Goal: Task Accomplishment & Management: Manage account settings

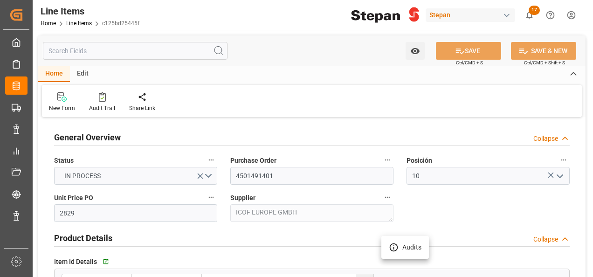
scroll to position [187, 0]
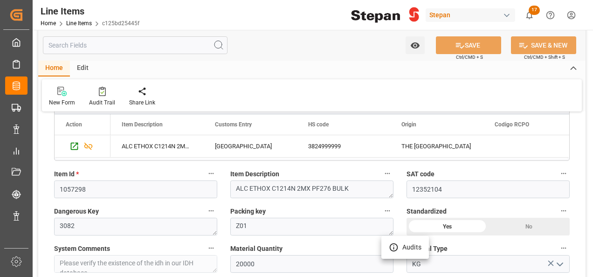
click at [462, 48] on div at bounding box center [296, 138] width 593 height 277
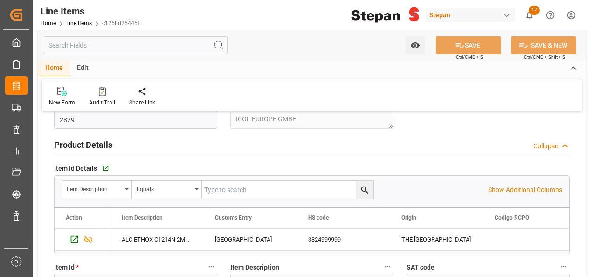
scroll to position [140, 0]
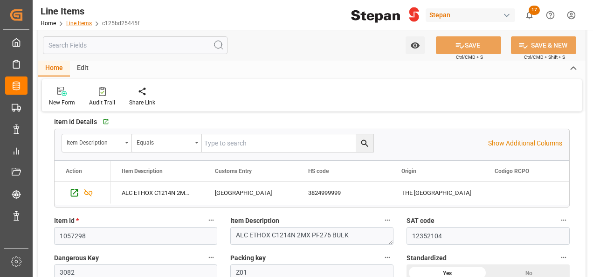
click at [74, 21] on link "Line Items" at bounding box center [79, 23] width 26 height 7
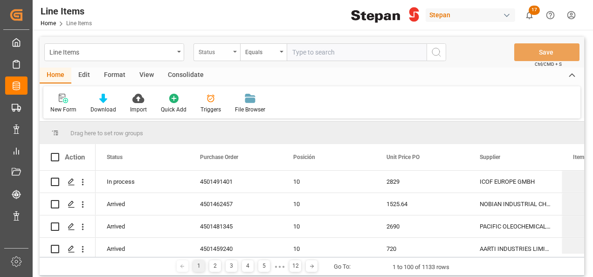
click at [230, 49] on div "Status" at bounding box center [217, 52] width 47 height 18
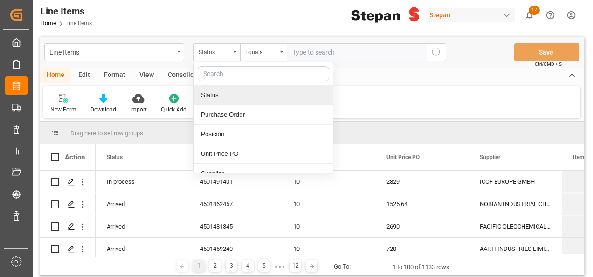
click at [311, 48] on input "text" at bounding box center [357, 52] width 140 height 18
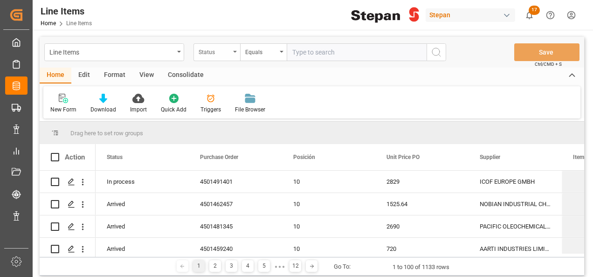
click at [232, 51] on div "Status" at bounding box center [217, 52] width 47 height 18
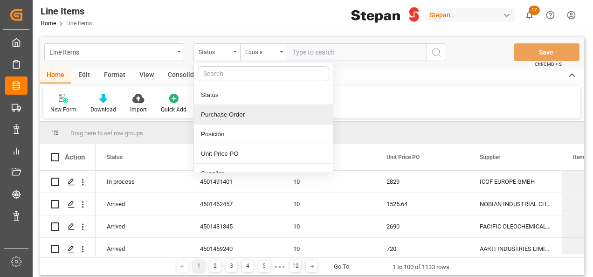
click at [209, 116] on div "Purchase Order" at bounding box center [263, 115] width 139 height 20
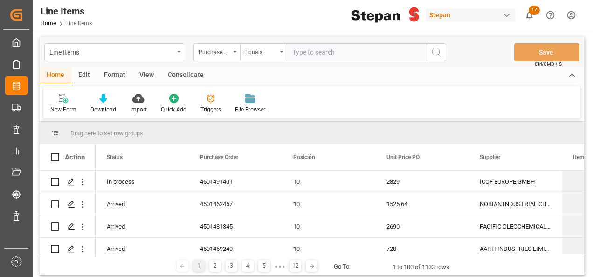
click at [303, 52] on input "text" at bounding box center [357, 52] width 140 height 18
paste input "4501491302"
type input "4501491302"
click at [440, 49] on icon "search button" at bounding box center [436, 52] width 11 height 11
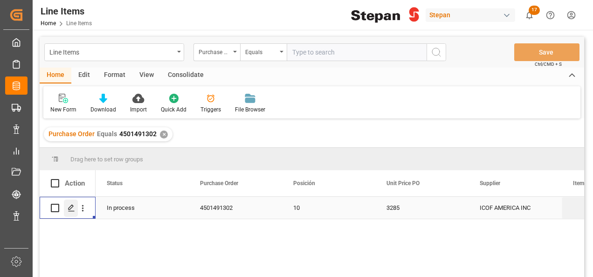
click at [68, 211] on icon "Press SPACE to select this row." at bounding box center [71, 207] width 7 height 7
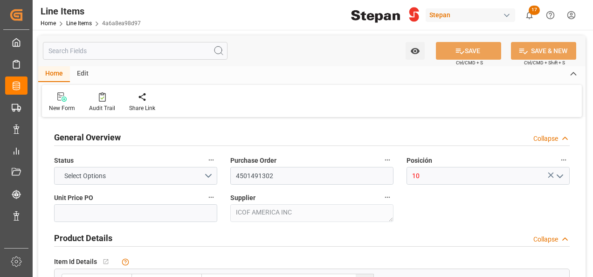
type input "3285"
type input "20000"
type input "[DATE] 17:47"
type input "[DATE]"
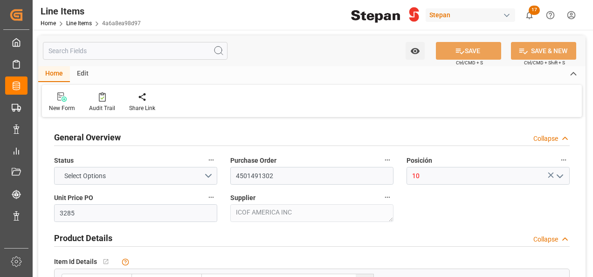
type input "[DATE]"
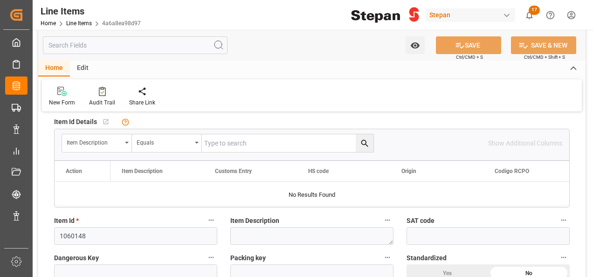
scroll to position [187, 0]
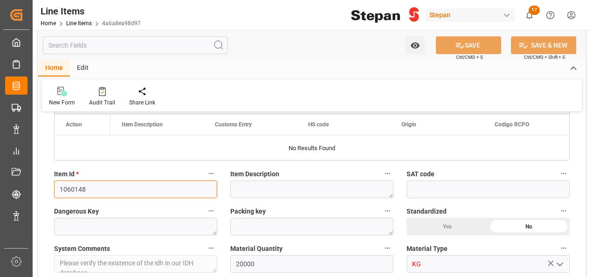
click at [113, 189] on input "1060148" at bounding box center [135, 190] width 163 height 18
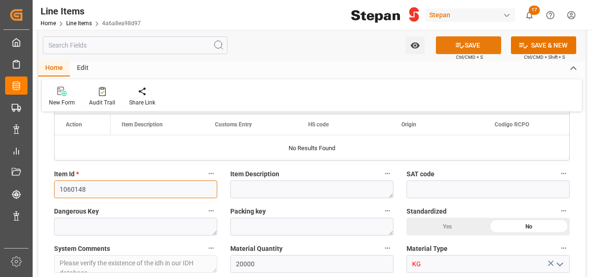
type input "1060148"
click at [467, 42] on button "SAVE" at bounding box center [468, 45] width 65 height 18
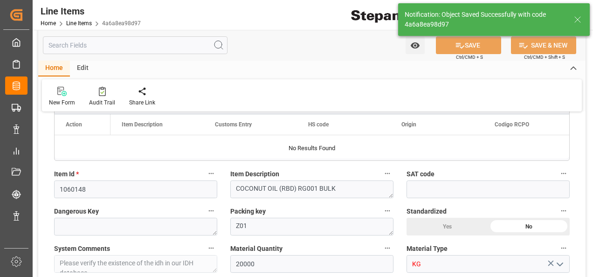
type textarea "COCONUT OIL (RBD) RG001 BULK"
type textarea "Z01"
type textarea "20000.0000 KG"
type textarea "KG"
type textarea "[GEOGRAPHIC_DATA]"
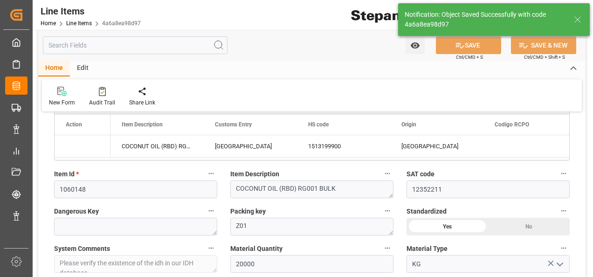
type input "12352211"
type input "KG"
type input "CIP"
type input "[DATE] 22:44"
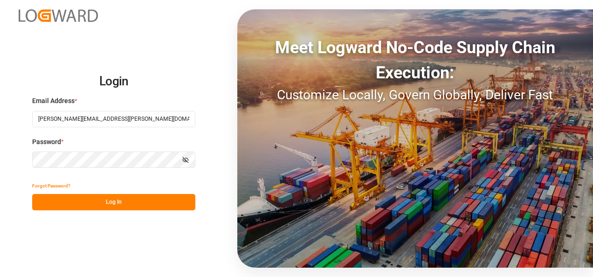
click at [116, 198] on button "Log In" at bounding box center [113, 202] width 163 height 16
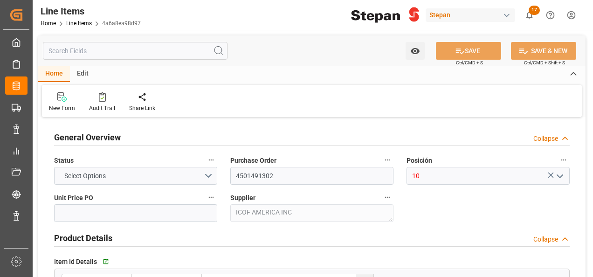
type input "3285"
type input "12352211"
type input "20000"
type input "[DATE] 22:44"
type input "[DATE] 17:47"
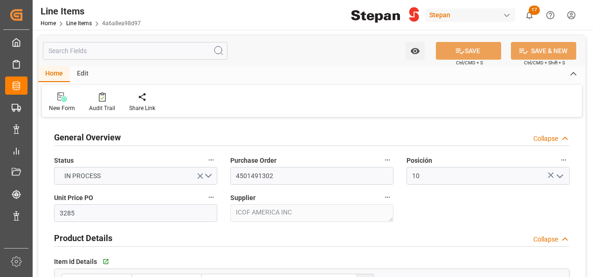
type input "[DATE]"
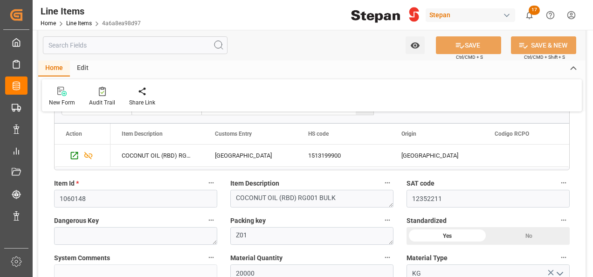
scroll to position [233, 0]
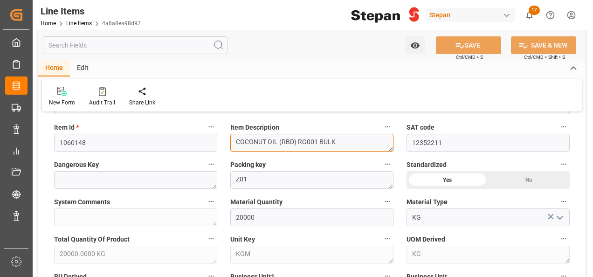
drag, startPoint x: 334, startPoint y: 143, endPoint x: 226, endPoint y: 141, distance: 107.8
click at [226, 141] on div "Item Description COCONUT OIL (RBD) RG001 BULK" at bounding box center [312, 136] width 176 height 37
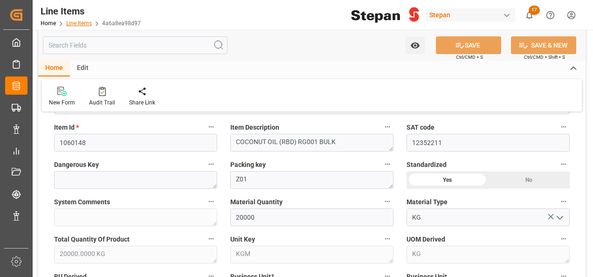
click at [73, 23] on link "Line Items" at bounding box center [79, 23] width 26 height 7
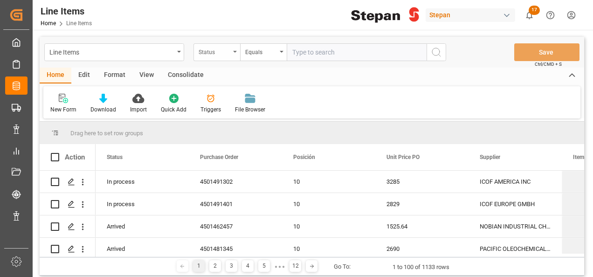
click at [227, 49] on div "Status" at bounding box center [215, 51] width 32 height 11
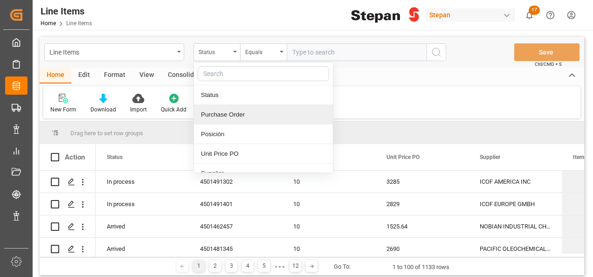
click at [225, 116] on div "Purchase Order" at bounding box center [263, 115] width 139 height 20
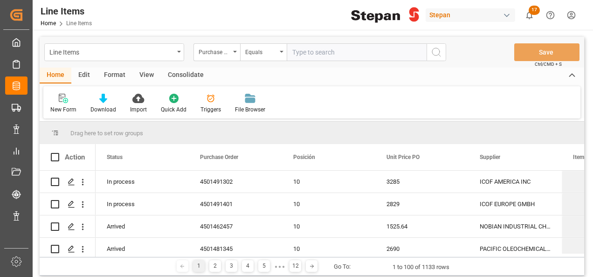
click at [310, 56] on input "text" at bounding box center [357, 52] width 140 height 18
paste input "4501491307"
type input "4501491307"
click at [431, 47] on icon "search button" at bounding box center [436, 52] width 11 height 11
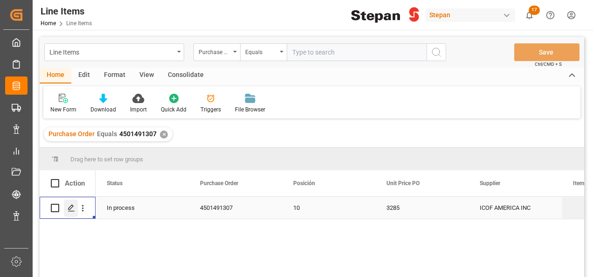
click at [71, 207] on icon "Press SPACE to select this row." at bounding box center [71, 207] width 7 height 7
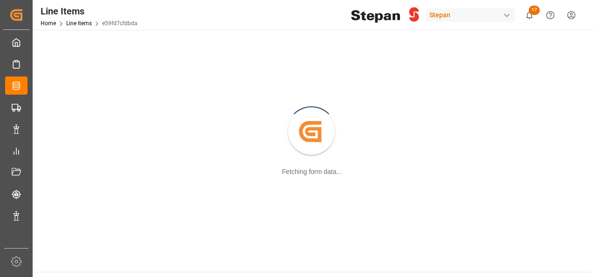
click at [70, 207] on div "Created by potrace 1.15, written by [PERSON_NAME] [DATE]-[DATE] Fetching form d…" at bounding box center [312, 132] width 548 height 194
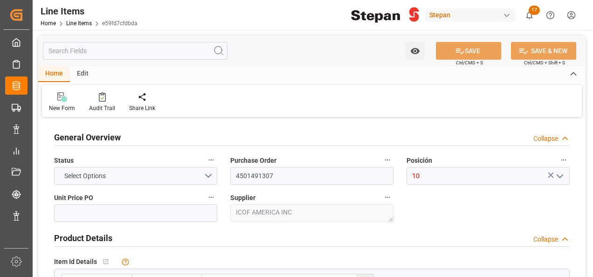
type input "3285"
type input "20000"
type input "[DATE] 17:47"
type input "[DATE]"
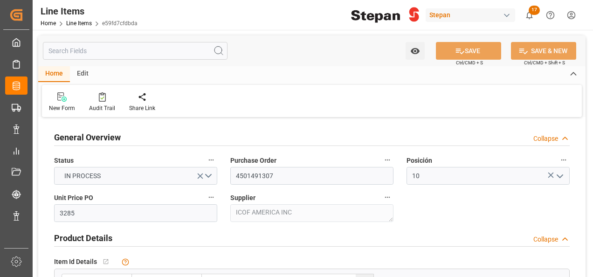
type input "[DATE]"
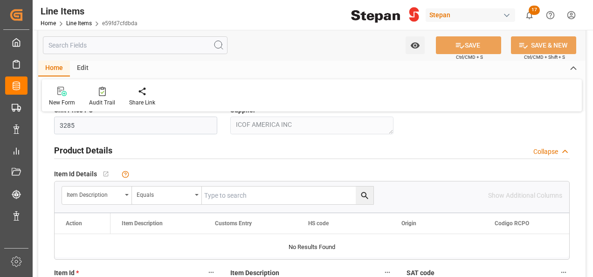
scroll to position [140, 0]
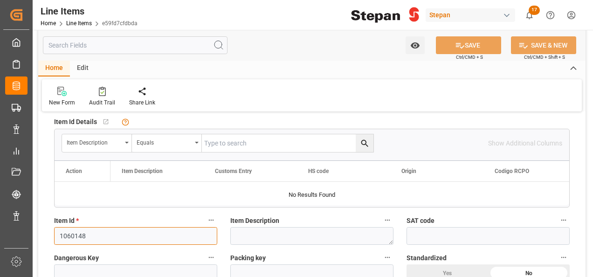
click at [106, 231] on input "1060148" at bounding box center [135, 236] width 163 height 18
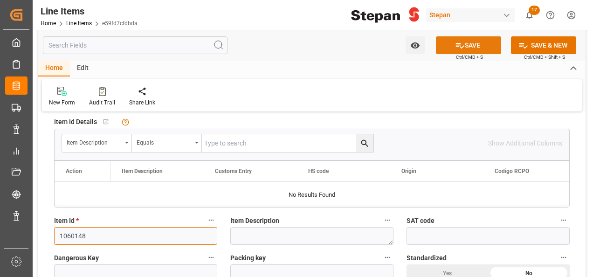
type input "1060148"
click at [466, 46] on button "SAVE" at bounding box center [468, 45] width 65 height 18
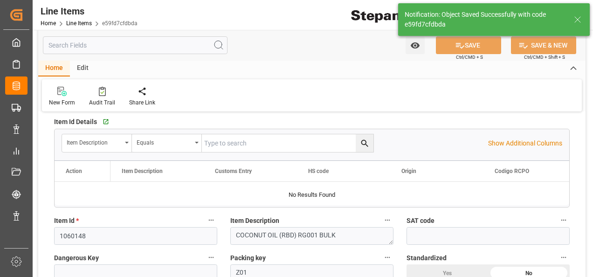
type textarea "COCONUT OIL (RBD) RG001 BULK"
type textarea "Z01"
type textarea "20000.0000 KG"
type textarea "KG"
type textarea "[GEOGRAPHIC_DATA]"
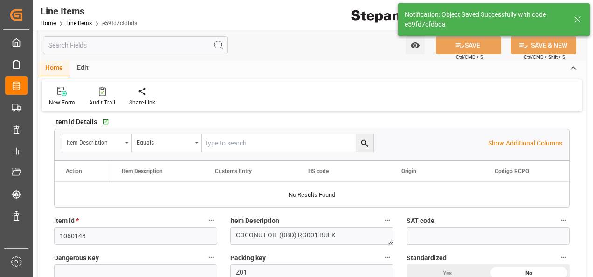
type input "12352211"
type input "KG"
type input "CIP"
type input "[DATE] 22:47"
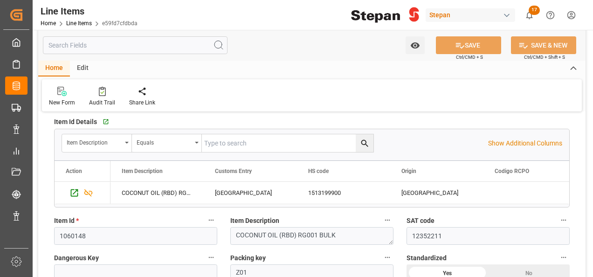
drag, startPoint x: 12, startPoint y: 0, endPoint x: 461, endPoint y: 58, distance: 452.6
click at [461, 58] on span "Ctrl/CMD + S" at bounding box center [469, 57] width 27 height 7
click at [76, 22] on link "Line Items" at bounding box center [79, 23] width 26 height 7
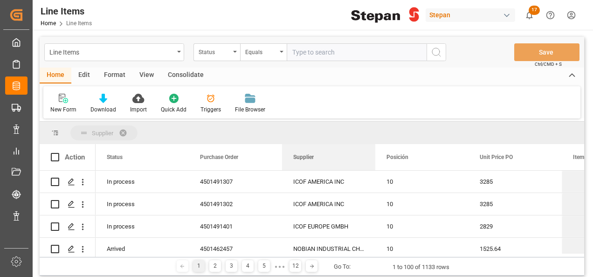
drag, startPoint x: 494, startPoint y: 160, endPoint x: 126, endPoint y: 123, distance: 369.5
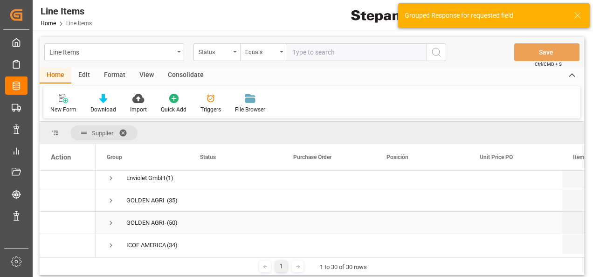
scroll to position [140, 0]
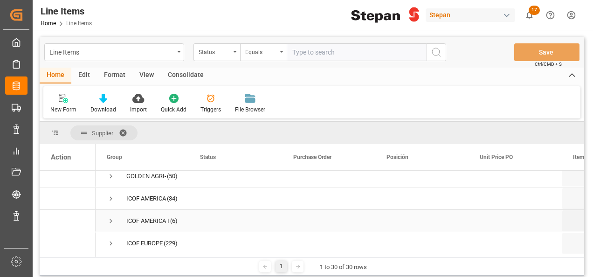
click at [109, 222] on span "Press SPACE to select this row." at bounding box center [111, 221] width 8 height 8
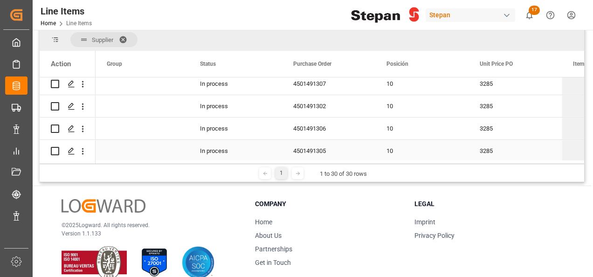
scroll to position [187, 0]
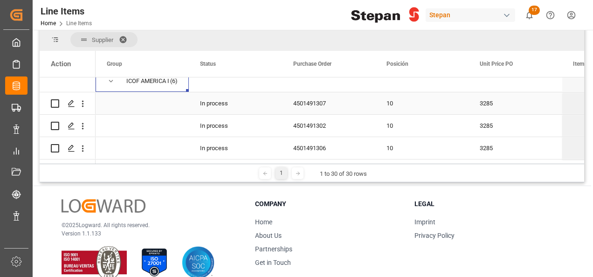
click at [320, 103] on div "4501491307" at bounding box center [328, 103] width 93 height 22
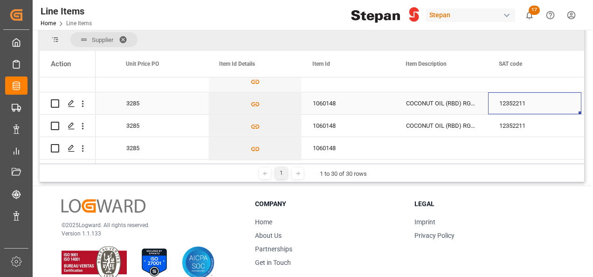
scroll to position [233, 0]
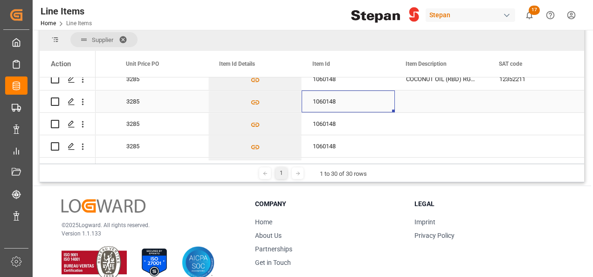
click at [338, 104] on div "1060148" at bounding box center [348, 102] width 93 height 22
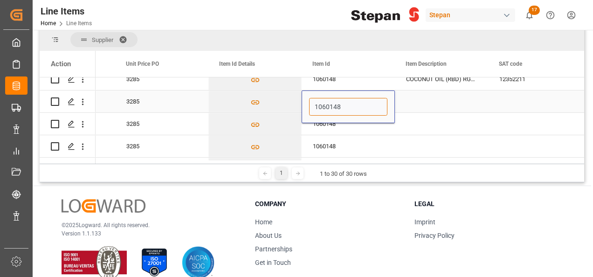
click at [347, 108] on input "1060148" at bounding box center [348, 107] width 78 height 18
type input "1060148"
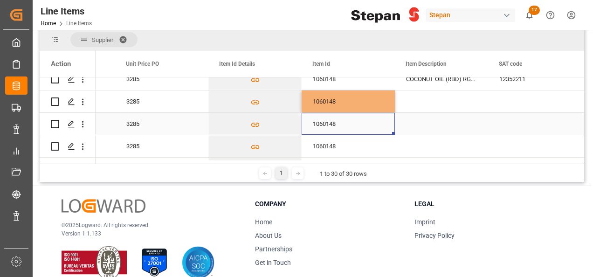
click at [356, 125] on div "1060148" at bounding box center [348, 124] width 93 height 22
click at [351, 102] on div "1060148" at bounding box center [348, 102] width 93 height 22
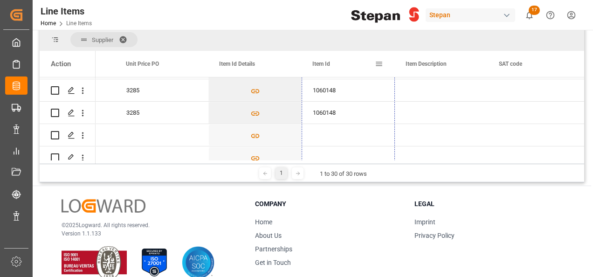
scroll to position [252, 0]
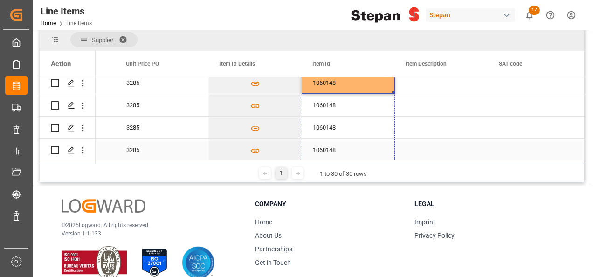
drag, startPoint x: 393, startPoint y: 111, endPoint x: 368, endPoint y: 145, distance: 42.6
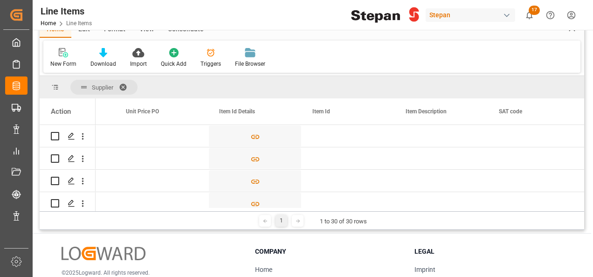
scroll to position [0, 0]
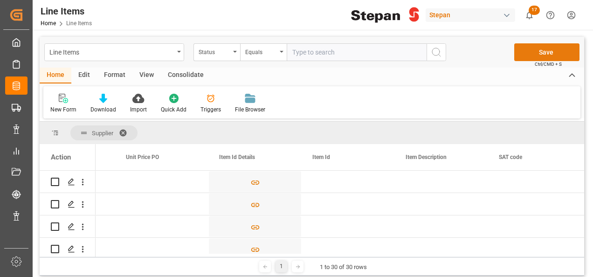
click at [556, 50] on button "Save" at bounding box center [547, 52] width 65 height 18
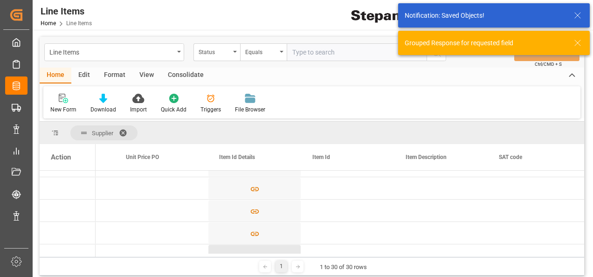
scroll to position [373, 0]
click at [173, 196] on div "Press SPACE to select this row." at bounding box center [161, 189] width 93 height 22
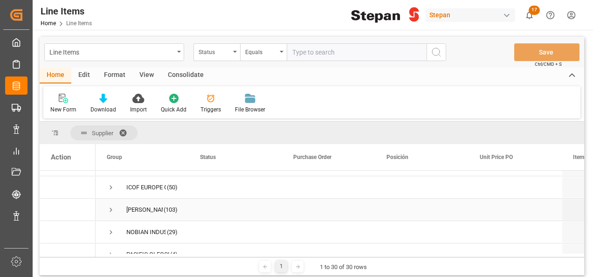
scroll to position [172, 0]
click at [111, 188] on span "Press SPACE to select this row." at bounding box center [111, 189] width 8 height 8
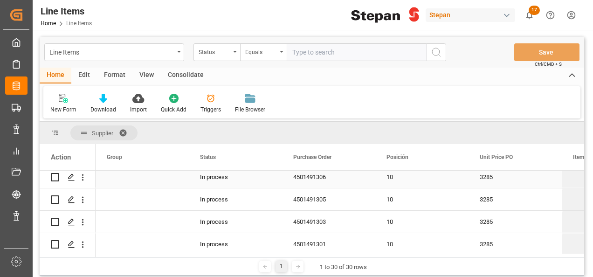
scroll to position [218, 0]
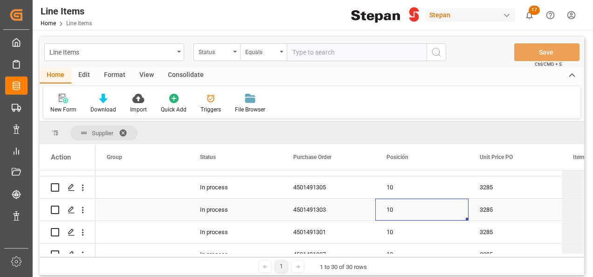
click at [392, 214] on div "10" at bounding box center [422, 209] width 71 height 21
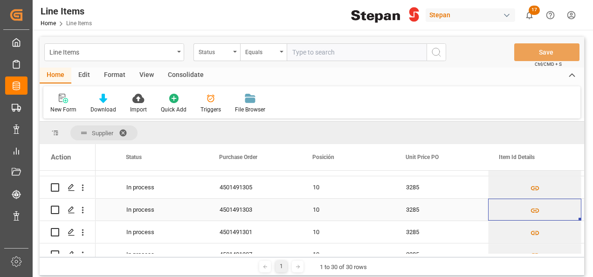
scroll to position [0, 0]
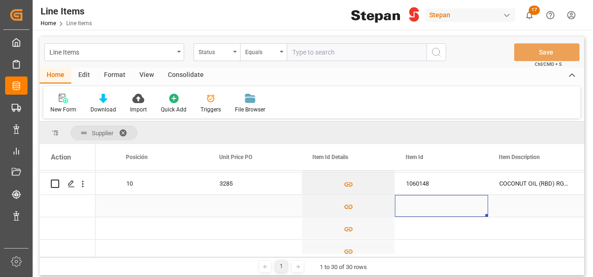
click at [414, 208] on div "Press SPACE to select this row." at bounding box center [441, 206] width 93 height 22
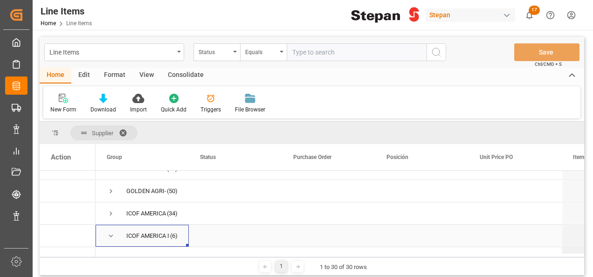
click at [110, 237] on span "Press SPACE to select this row." at bounding box center [111, 236] width 8 height 8
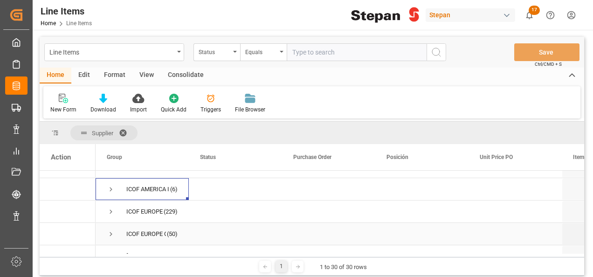
click at [111, 233] on span "Press SPACE to select this row." at bounding box center [111, 234] width 8 height 8
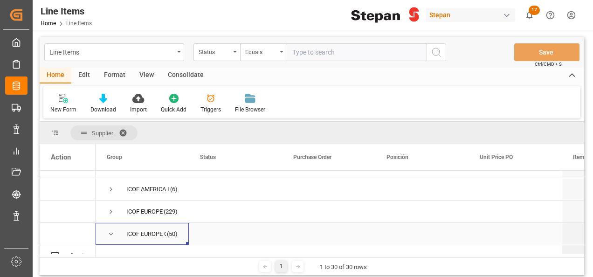
click at [310, 235] on div "Press SPACE to select this row." at bounding box center [328, 234] width 93 height 22
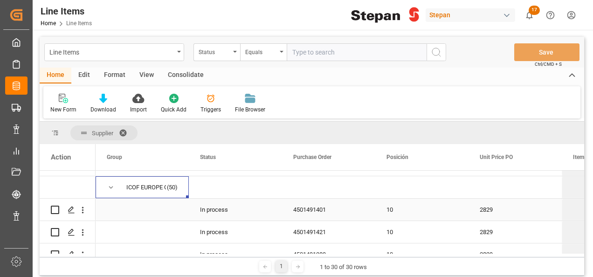
click at [219, 213] on div "In process" at bounding box center [235, 210] width 93 height 22
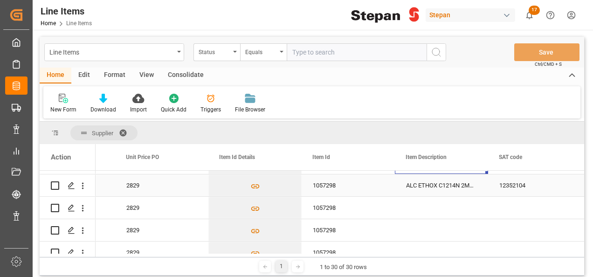
click at [340, 188] on div "1057298" at bounding box center [348, 186] width 93 height 22
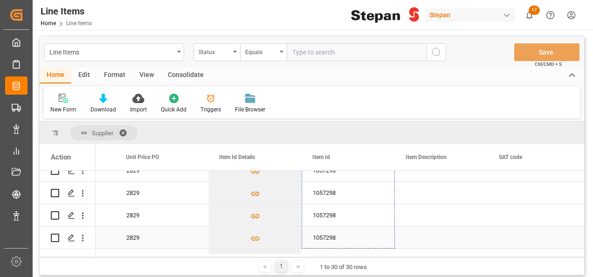
drag, startPoint x: 393, startPoint y: 196, endPoint x: 364, endPoint y: 241, distance: 53.1
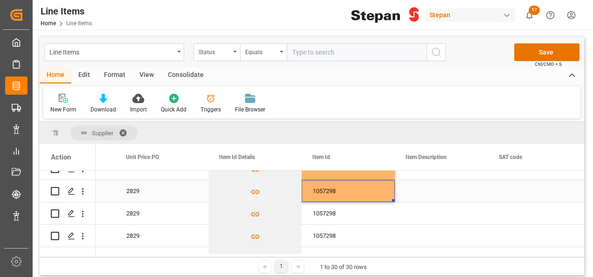
click at [361, 187] on div "1057298" at bounding box center [348, 191] width 93 height 22
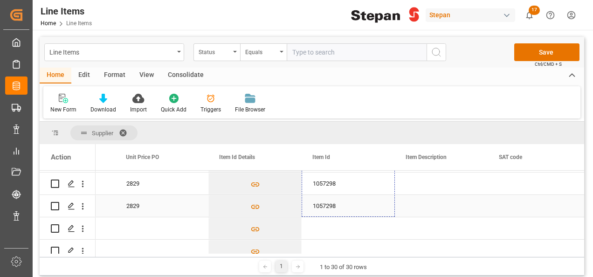
drag, startPoint x: 393, startPoint y: 200, endPoint x: 374, endPoint y: 210, distance: 21.9
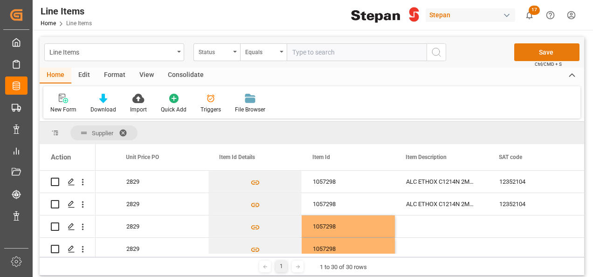
click at [542, 49] on button "Save" at bounding box center [547, 52] width 65 height 18
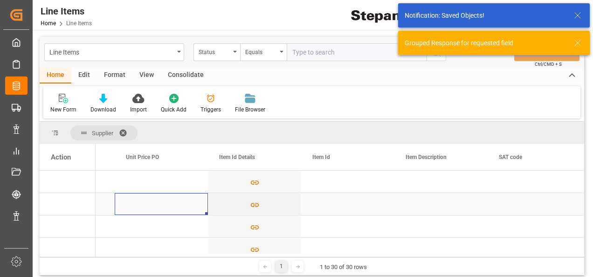
click at [141, 204] on div "Press SPACE to select this row." at bounding box center [161, 204] width 93 height 22
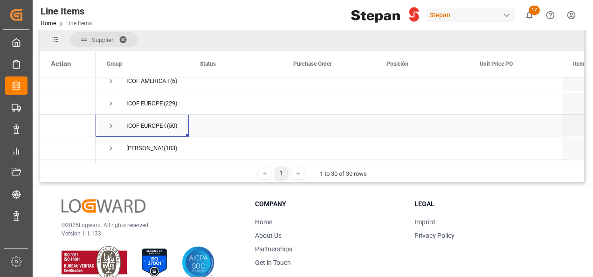
click at [160, 127] on div "ICOF EUROPE GMBH" at bounding box center [146, 125] width 40 height 21
click at [110, 126] on span "Press SPACE to select this row." at bounding box center [111, 126] width 8 height 8
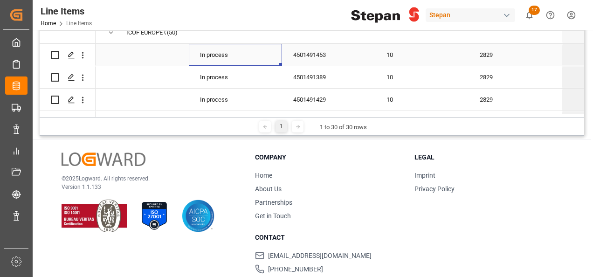
click at [223, 59] on div "In process" at bounding box center [235, 55] width 93 height 22
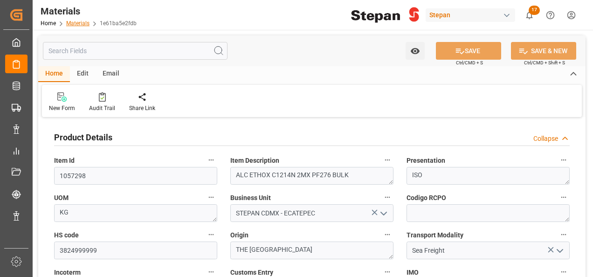
click at [73, 25] on link "Materials" at bounding box center [77, 23] width 23 height 7
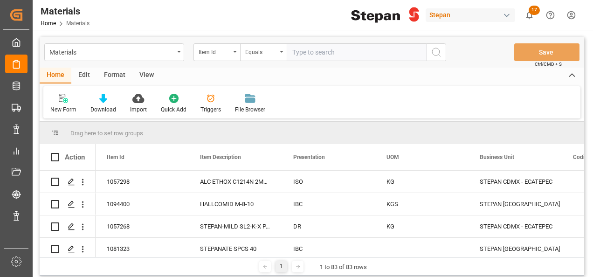
click at [302, 55] on input "text" at bounding box center [357, 52] width 140 height 18
type input "1060148"
click at [438, 49] on icon "search button" at bounding box center [436, 52] width 11 height 11
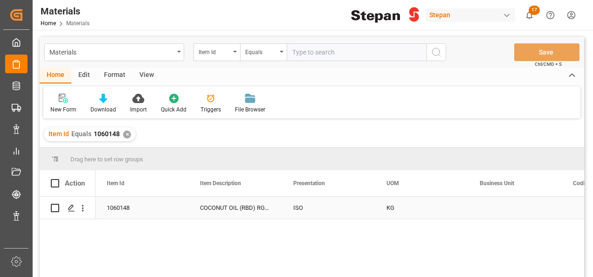
click at [110, 208] on div "1060148" at bounding box center [142, 208] width 93 height 22
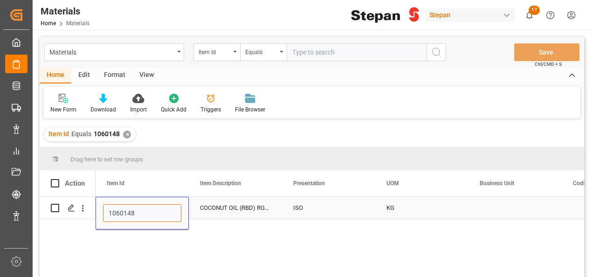
click at [143, 210] on input "1060148" at bounding box center [142, 213] width 78 height 18
click at [106, 215] on input "1060148" at bounding box center [142, 213] width 78 height 18
type input "1060148"
click at [68, 210] on icon "Press SPACE to select this row." at bounding box center [71, 207] width 7 height 7
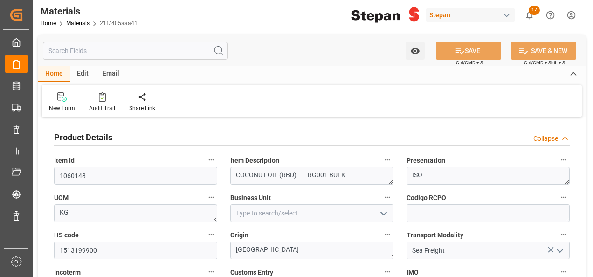
click at [379, 212] on icon "open menu" at bounding box center [383, 213] width 11 height 11
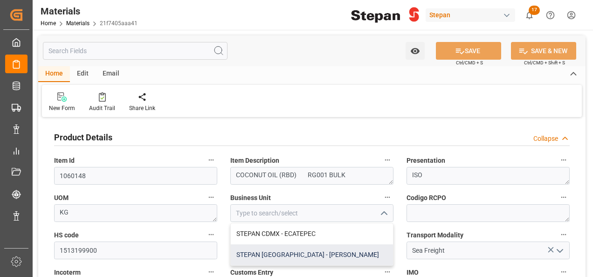
click at [286, 256] on div "STEPAN MEXICO - MATAMOROS" at bounding box center [312, 254] width 162 height 21
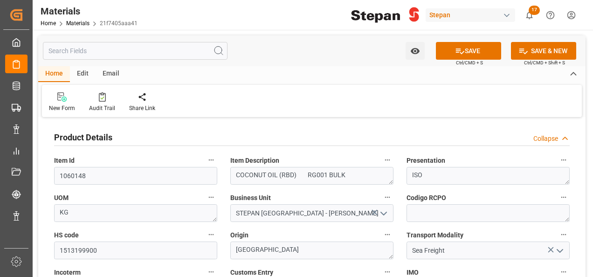
click at [381, 209] on icon "open menu" at bounding box center [383, 213] width 11 height 11
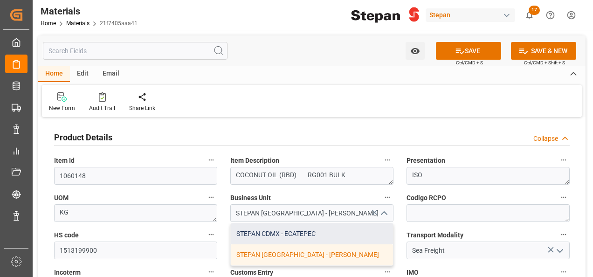
click at [296, 236] on div "STEPAN CDMX - ECATEPEC" at bounding box center [312, 233] width 162 height 21
type input "STEPAN CDMX - ECATEPEC"
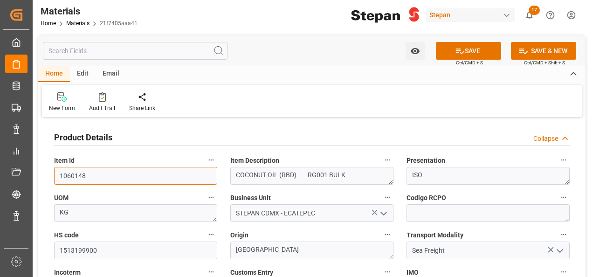
click at [93, 175] on input "1060148" at bounding box center [135, 176] width 163 height 18
click at [59, 175] on input "1060148" at bounding box center [135, 176] width 163 height 18
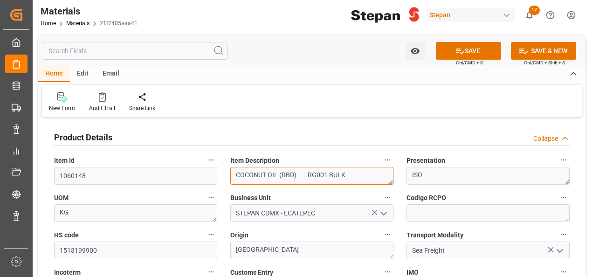
click at [235, 173] on textarea "COCONUT OIL (RBD) RG001 BULK" at bounding box center [311, 176] width 163 height 18
type textarea "COCONUT OIL (RBD) RG001 BULK"
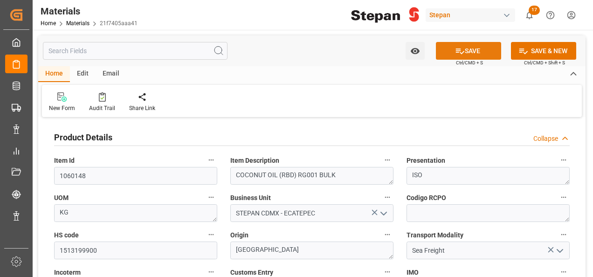
click at [479, 51] on button "SAVE" at bounding box center [468, 51] width 65 height 18
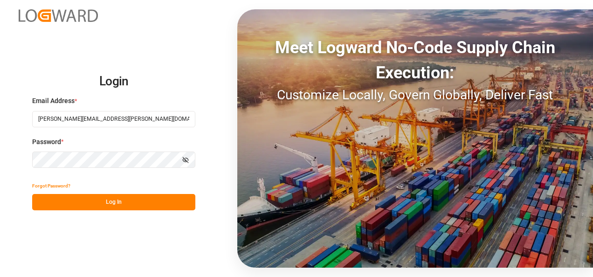
click at [150, 200] on button "Log In" at bounding box center [113, 202] width 163 height 16
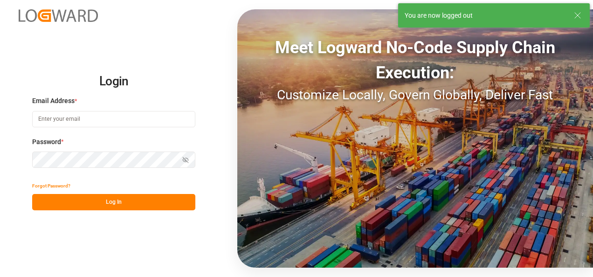
type input "[PERSON_NAME][EMAIL_ADDRESS][PERSON_NAME][DOMAIN_NAME]"
click at [125, 199] on button "Log In" at bounding box center [113, 202] width 163 height 16
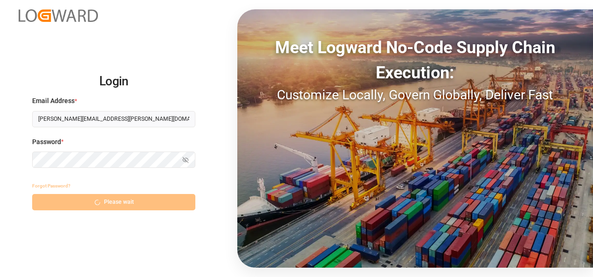
click at [110, 203] on div "Forgot Password? Please wait" at bounding box center [113, 194] width 163 height 33
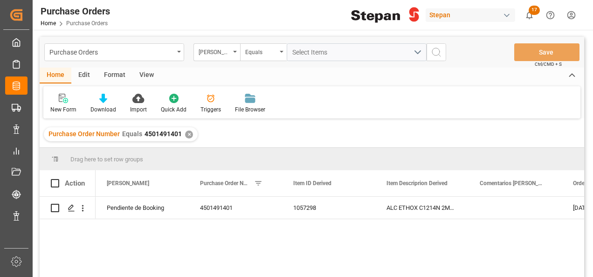
click at [186, 133] on div "✕" at bounding box center [189, 135] width 8 height 8
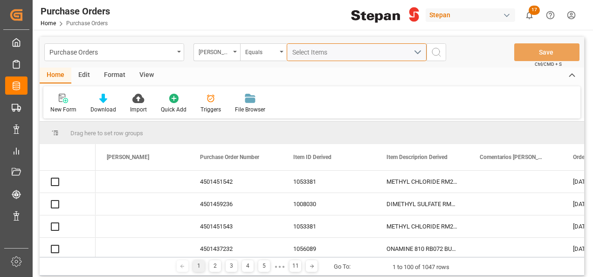
click at [300, 51] on span "Select Items" at bounding box center [313, 52] width 40 height 7
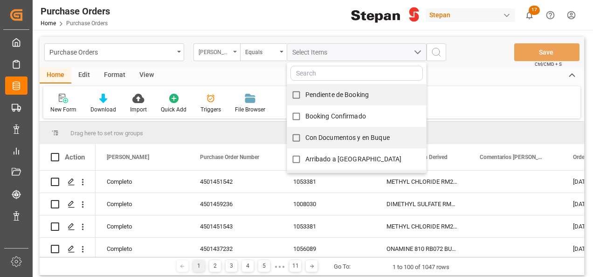
click at [227, 49] on div "Hito Stepan" at bounding box center [215, 51] width 32 height 11
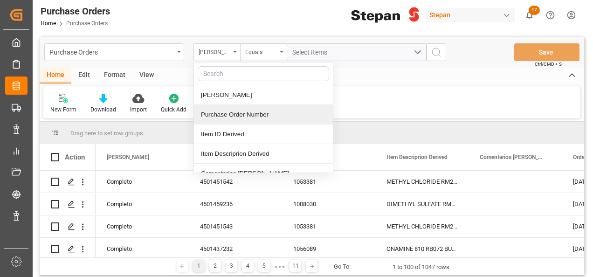
click at [222, 113] on div "Purchase Order Number" at bounding box center [263, 115] width 139 height 20
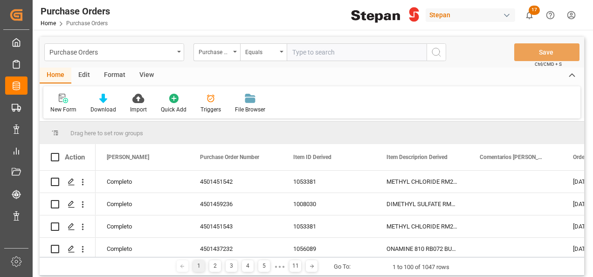
click at [311, 49] on input "text" at bounding box center [357, 52] width 140 height 18
type input "4501491302"
click at [435, 52] on icon "search button" at bounding box center [436, 52] width 11 height 11
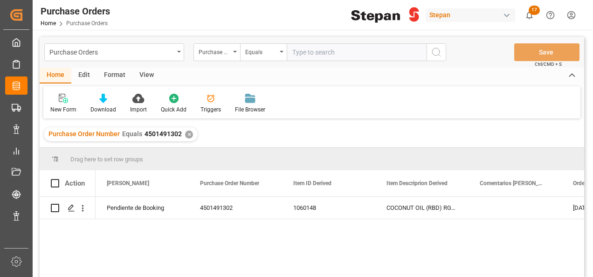
click at [186, 134] on div "✕" at bounding box center [189, 135] width 8 height 8
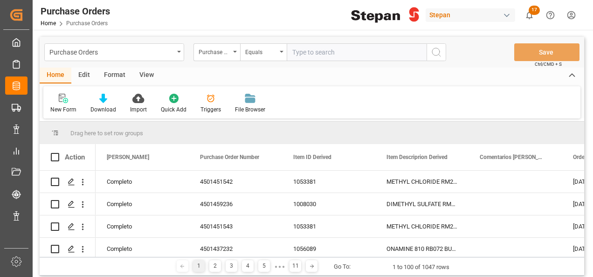
click at [308, 51] on input "text" at bounding box center [357, 52] width 140 height 18
paste input "4501491307"
type input "4501491307"
click at [437, 51] on icon "search button" at bounding box center [436, 52] width 11 height 11
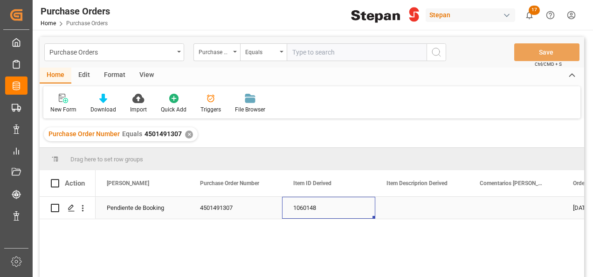
click at [312, 212] on div "1060148" at bounding box center [328, 208] width 93 height 22
click at [188, 134] on div "✕" at bounding box center [189, 135] width 8 height 8
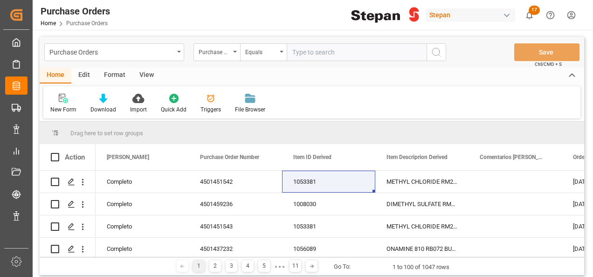
click at [318, 54] on input "text" at bounding box center [357, 52] width 140 height 18
paste input "4501491394"
type input "4501491394"
click at [434, 53] on icon "search button" at bounding box center [436, 52] width 11 height 11
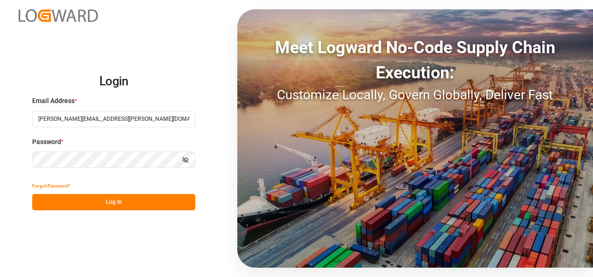
click at [131, 203] on button "Log In" at bounding box center [113, 202] width 163 height 16
